Goal: Transaction & Acquisition: Purchase product/service

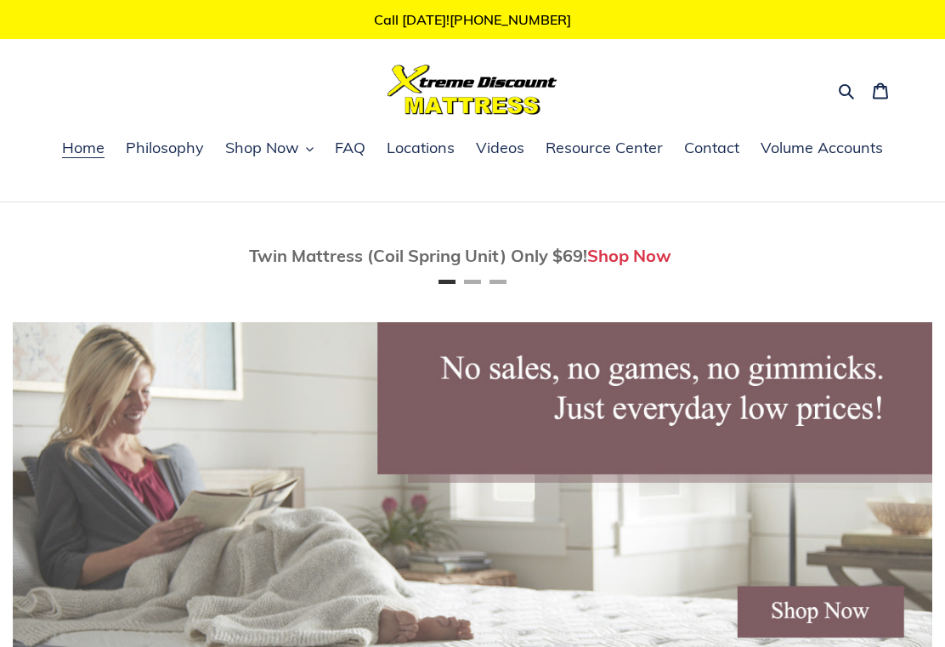
click at [281, 156] on span "Shop Now" at bounding box center [262, 148] width 74 height 20
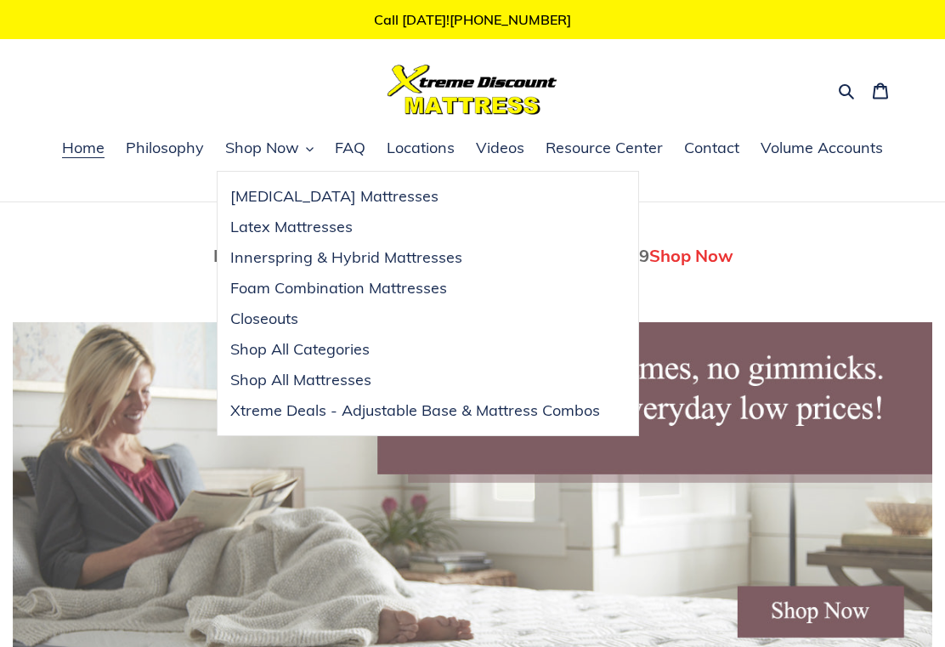
scroll to position [0, 920]
click at [370, 354] on span "Shop All Categories" at bounding box center [299, 349] width 139 height 20
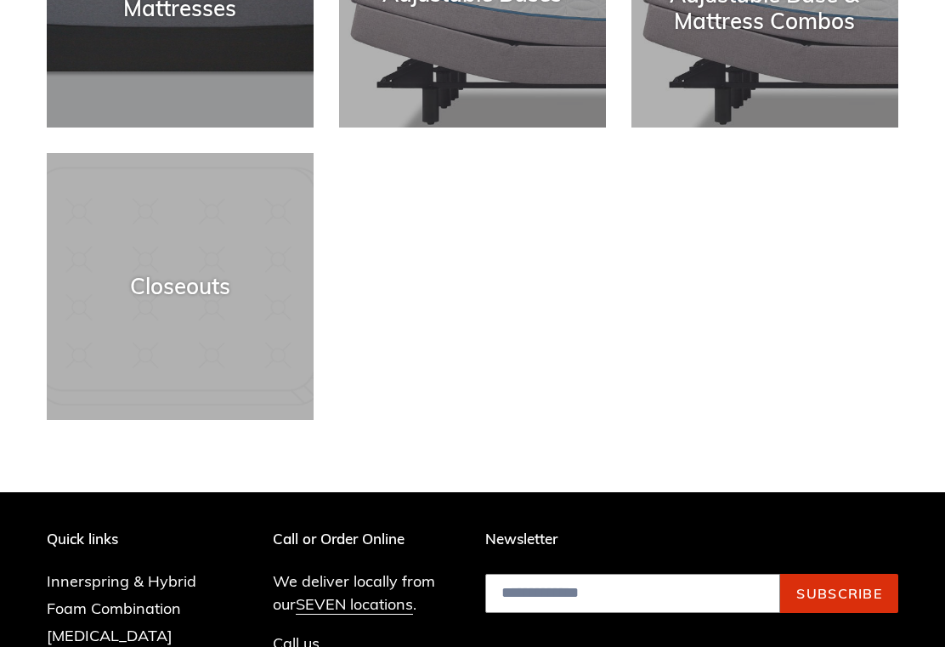
scroll to position [763, 0]
click at [241, 420] on div "Closeouts" at bounding box center [180, 420] width 267 height 0
click at [217, 285] on div "Closeouts" at bounding box center [180, 287] width 267 height 26
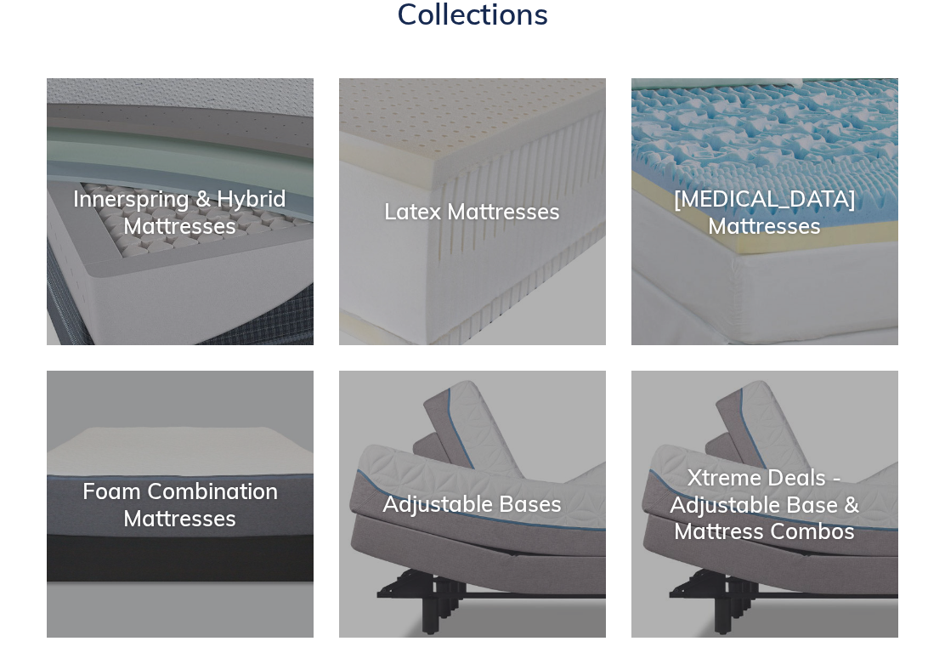
scroll to position [252, 0]
click at [224, 346] on div "Innerspring & Hybrid Mattresses" at bounding box center [180, 346] width 267 height 0
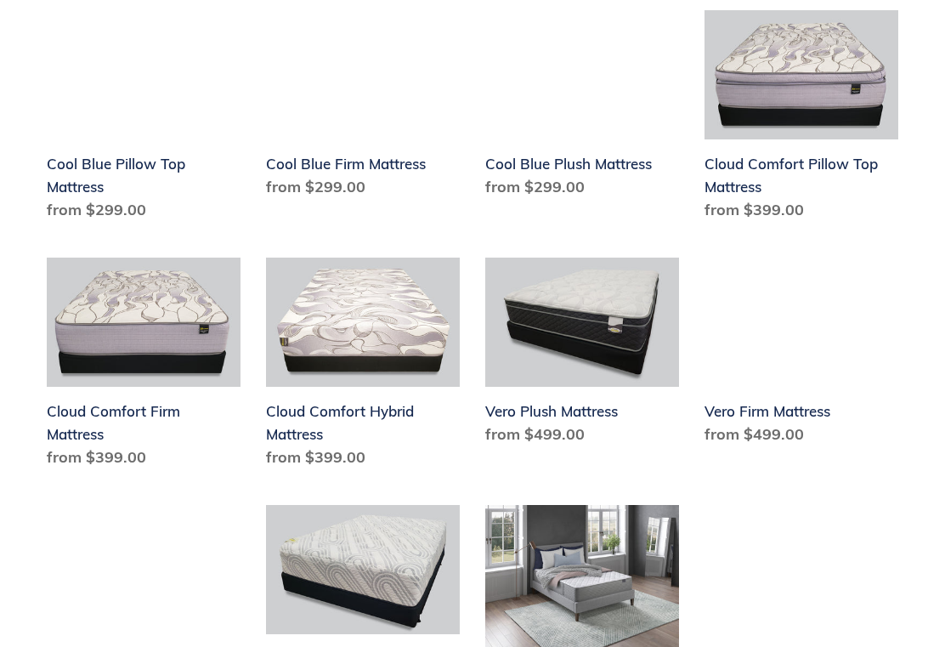
scroll to position [1128, 0]
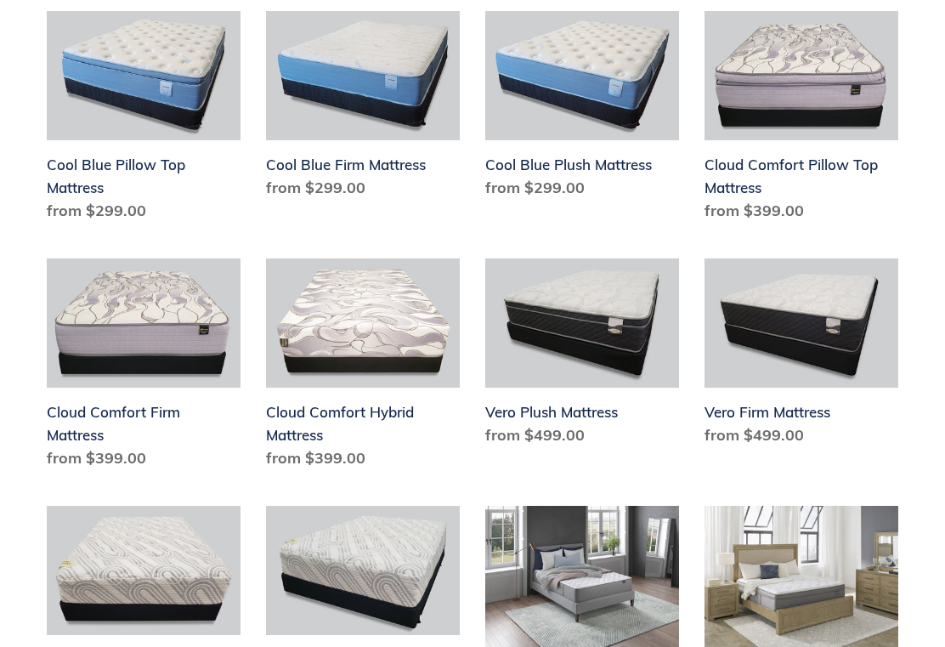
click at [574, 89] on link "Cool Blue Plush Mattress" at bounding box center [582, 108] width 194 height 195
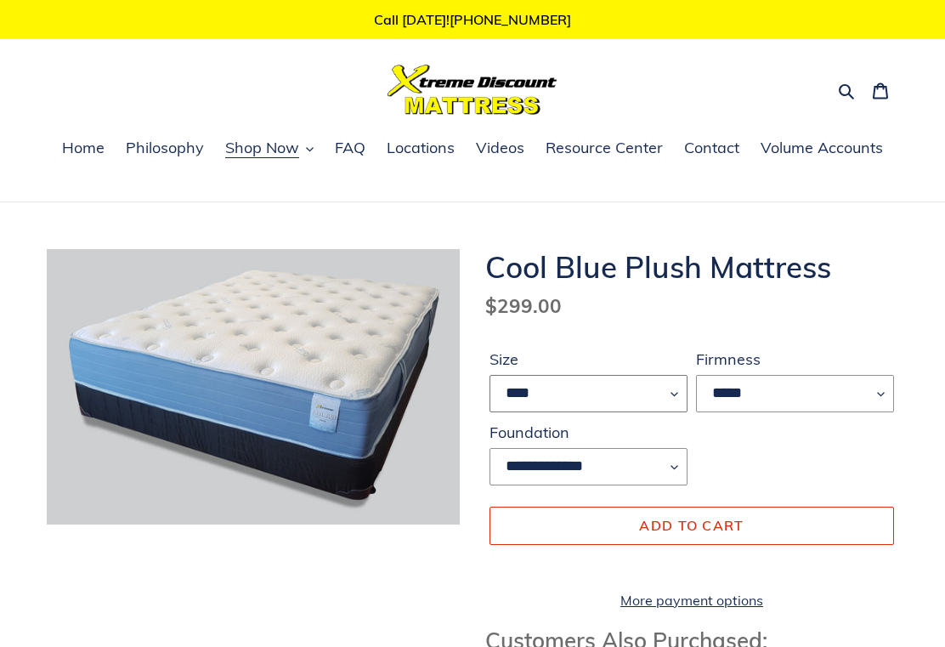
click at [671, 399] on select "**** ******* **** ***** ****" at bounding box center [589, 393] width 198 height 37
select select "****"
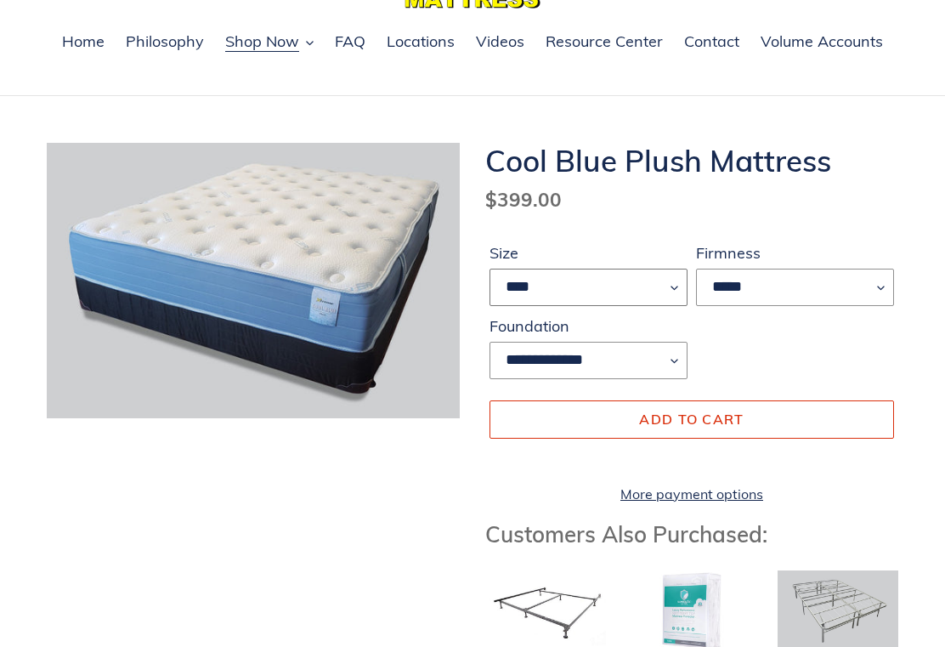
scroll to position [114, 0]
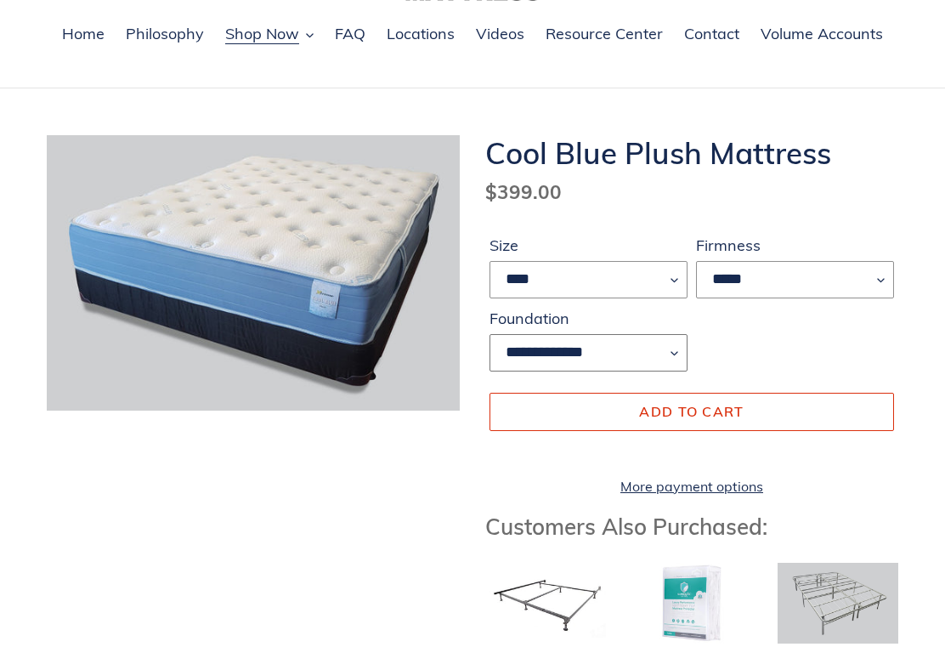
click at [648, 357] on select "**********" at bounding box center [589, 352] width 198 height 37
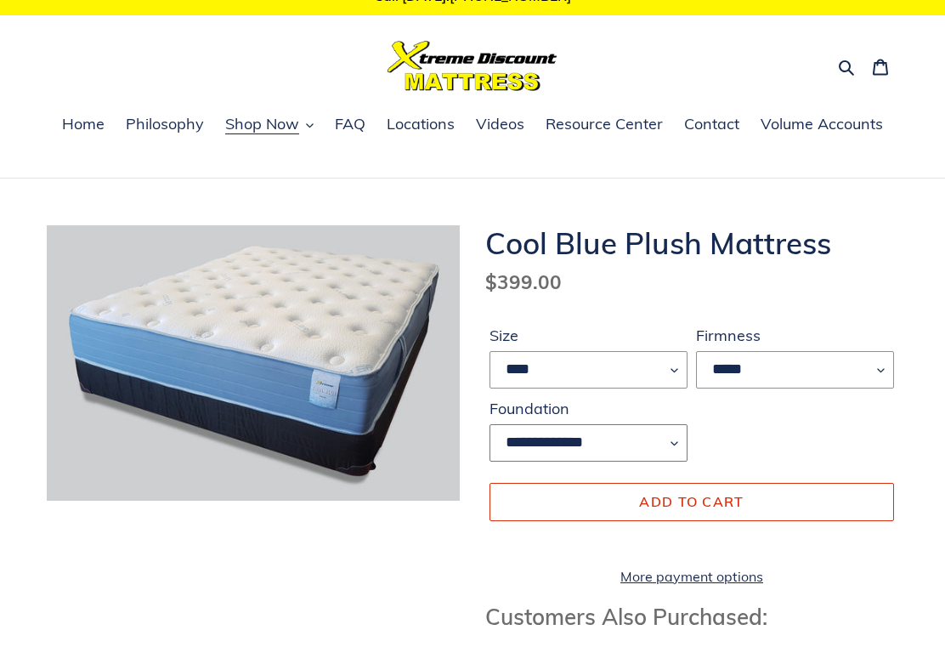
scroll to position [21, 0]
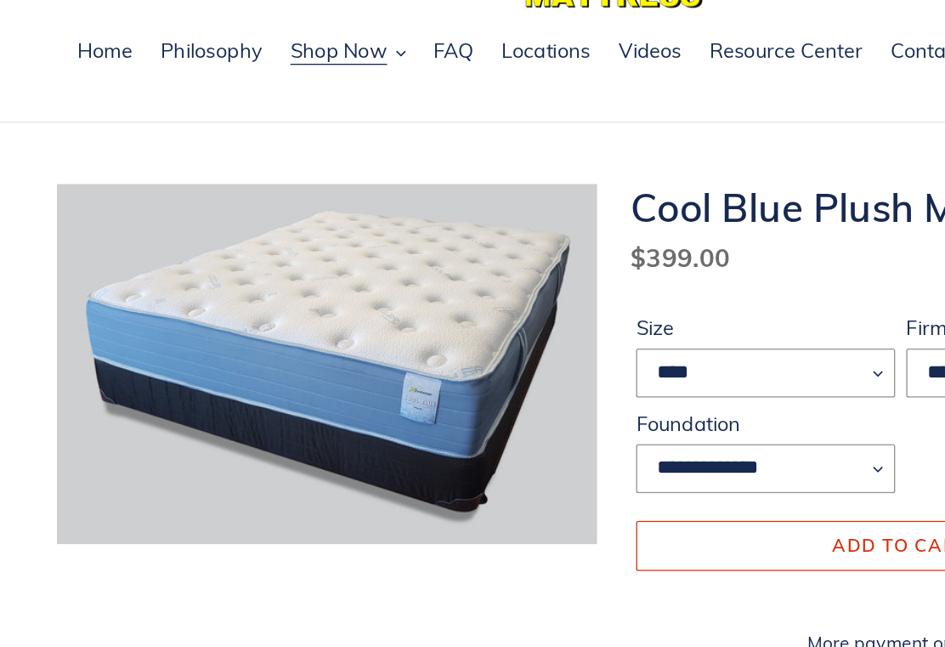
click at [441, 116] on span "Locations" at bounding box center [421, 126] width 68 height 20
